Goal: Task Accomplishment & Management: Manage account settings

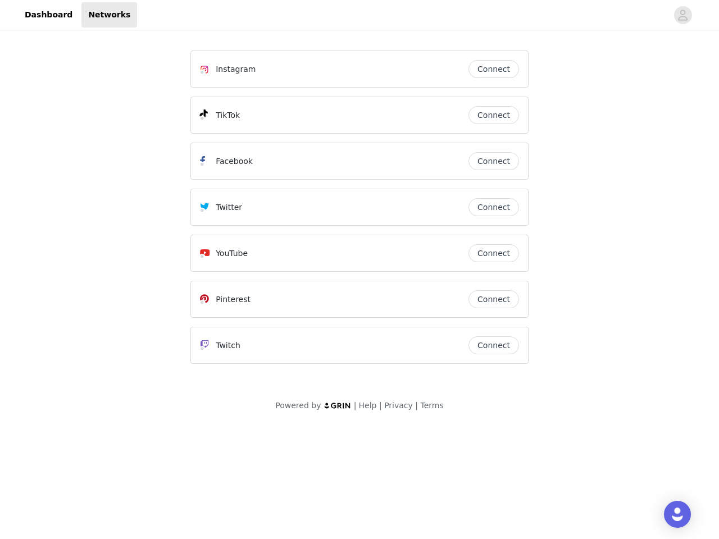
click at [360, 212] on div "Twitter" at bounding box center [334, 207] width 269 height 13
click at [360, 15] on div at bounding box center [402, 14] width 530 height 25
click at [683, 15] on icon "avatar" at bounding box center [682, 15] width 11 height 18
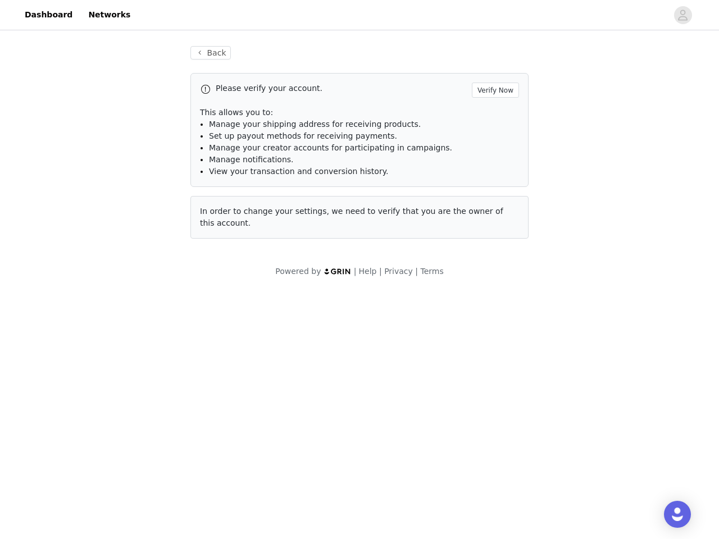
click at [494, 115] on p "This allows you to:" at bounding box center [359, 113] width 319 height 12
click at [494, 161] on li "Manage notifications." at bounding box center [364, 160] width 310 height 12
click at [494, 207] on span "In order to change your settings, we need to verify that you are the owner of t…" at bounding box center [351, 217] width 303 height 21
click at [494, 253] on div "Back Please verify your account. Verify Now This allows you to: Manage your shi…" at bounding box center [359, 149] width 365 height 233
click at [494, 299] on body "Dashboard Networks Back Please verify your account. Verify Now This allows you …" at bounding box center [359, 269] width 719 height 539
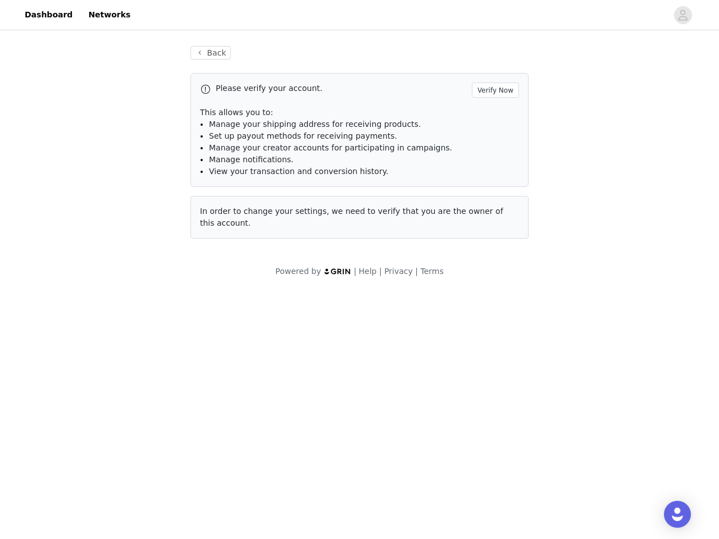
click at [494, 345] on body "Dashboard Networks Back Please verify your account. Verify Now This allows you …" at bounding box center [359, 269] width 719 height 539
